Goal: Complete application form

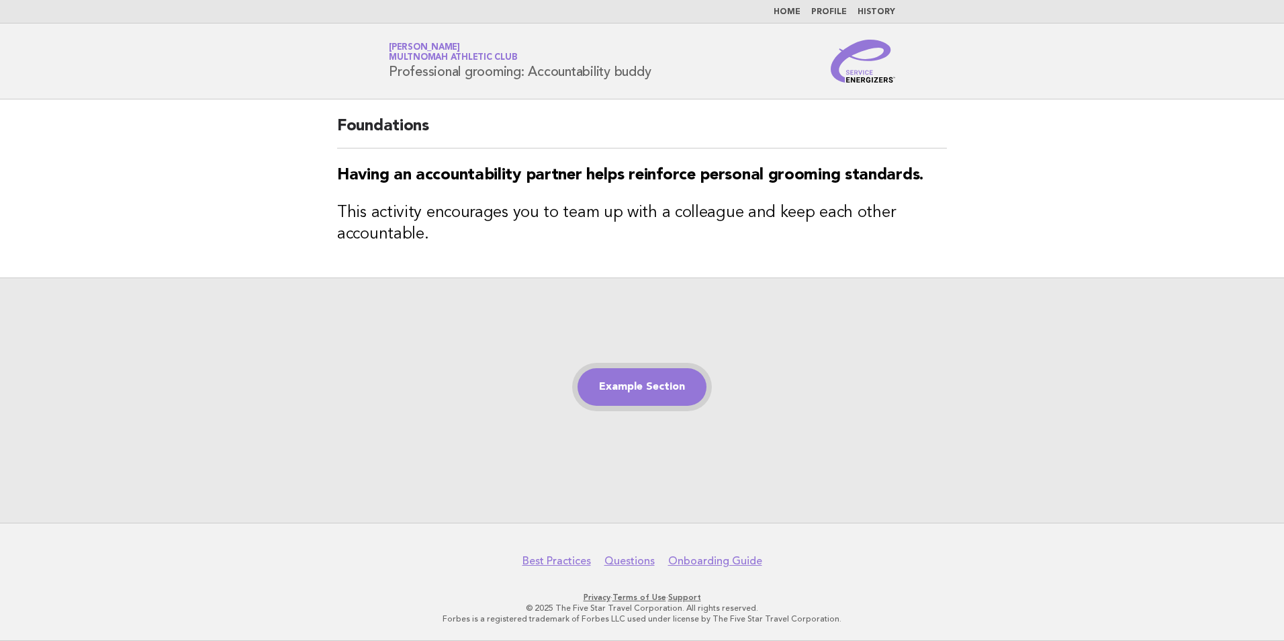
click at [632, 384] on link "Example Section" at bounding box center [642, 387] width 129 height 38
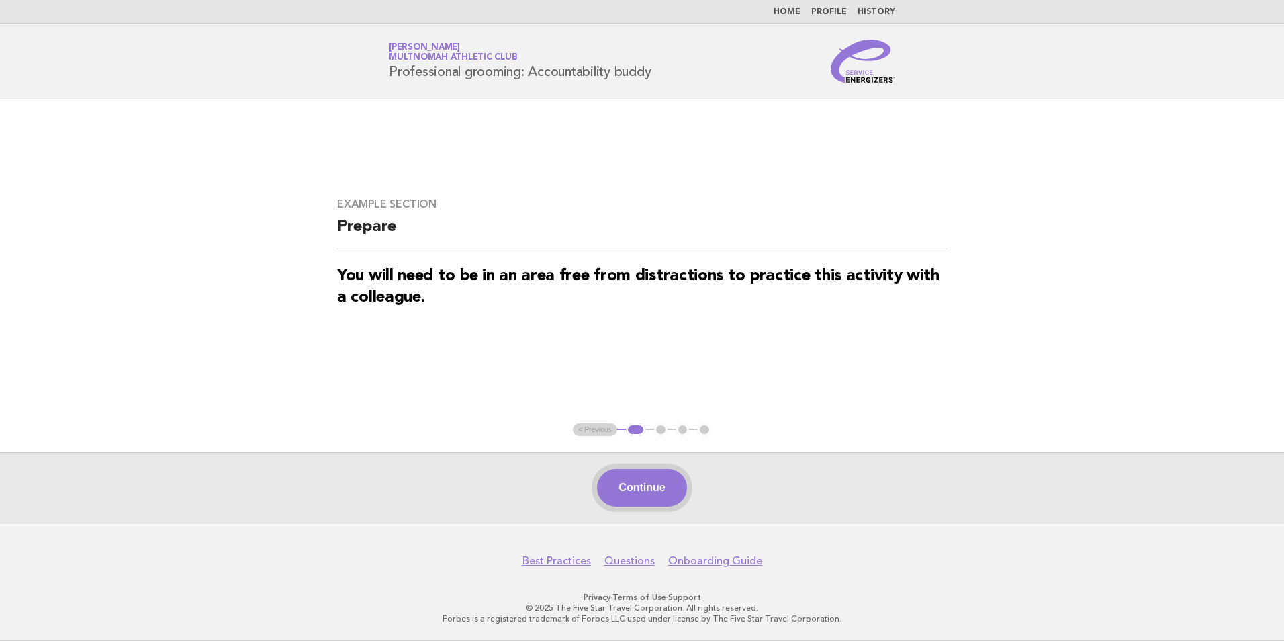
click at [645, 482] on button "Continue" at bounding box center [641, 488] width 89 height 38
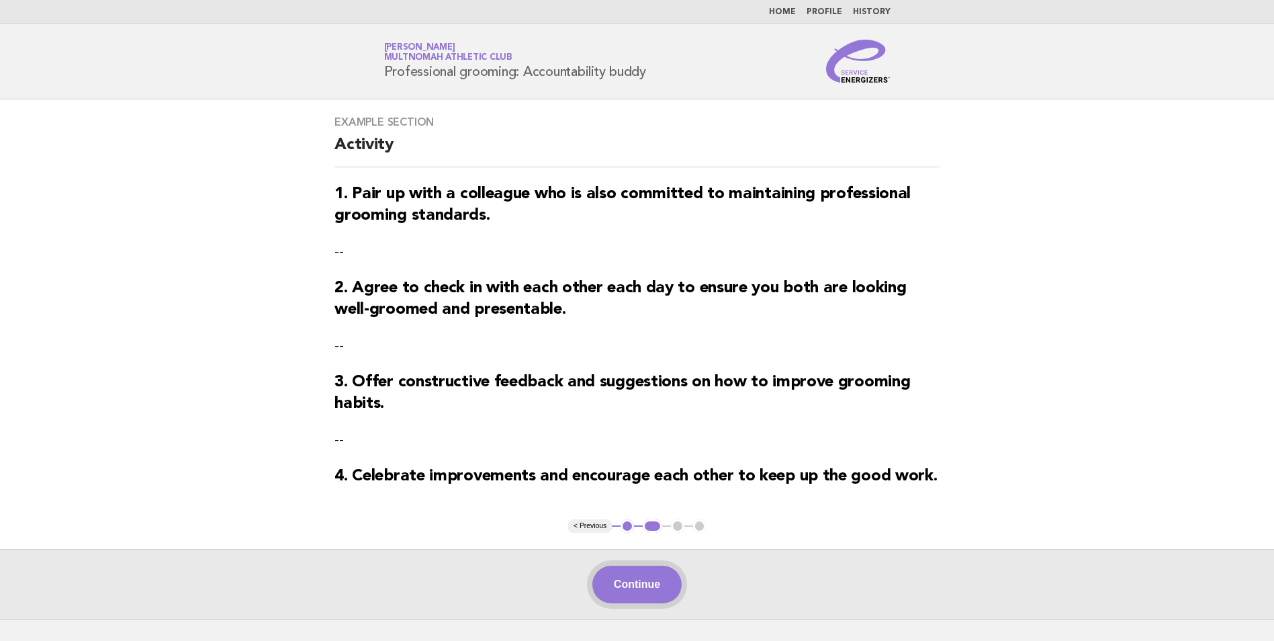
click at [648, 584] on button "Continue" at bounding box center [636, 585] width 89 height 38
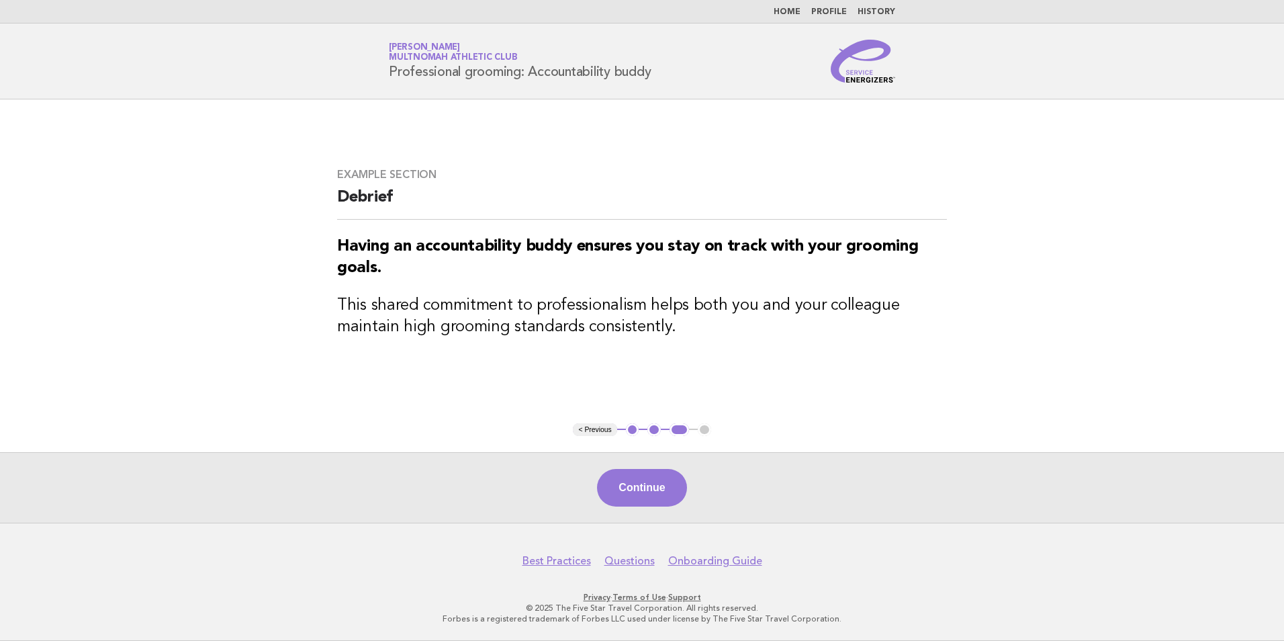
drag, startPoint x: 656, startPoint y: 484, endPoint x: 228, endPoint y: 353, distance: 448.1
click at [656, 484] on button "Continue" at bounding box center [641, 488] width 89 height 38
